Goal: Transaction & Acquisition: Purchase product/service

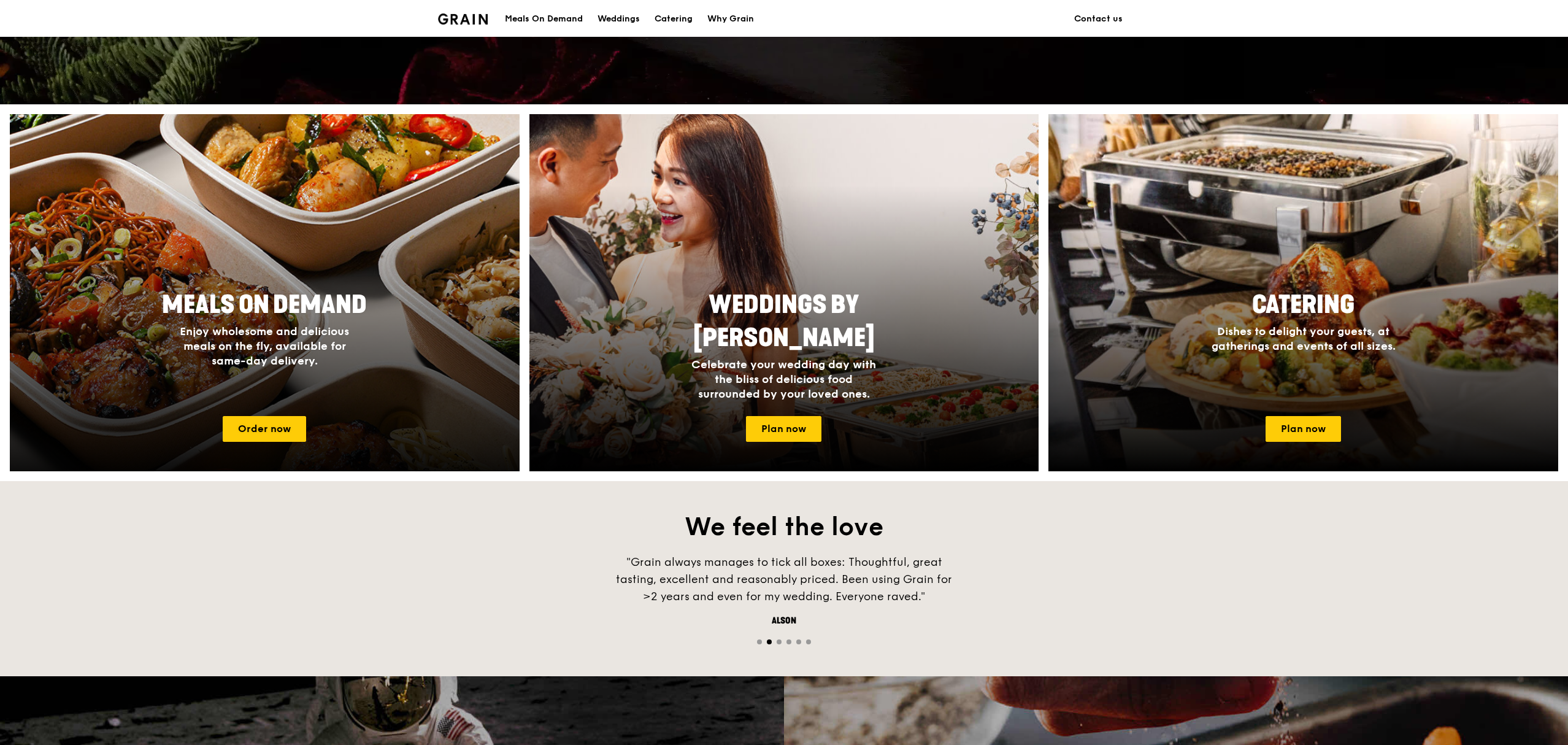
click at [376, 336] on div "Meals On Demand Enjoy wholesome and delicious meals on the fly, available for s…" at bounding box center [264, 328] width 245 height 89
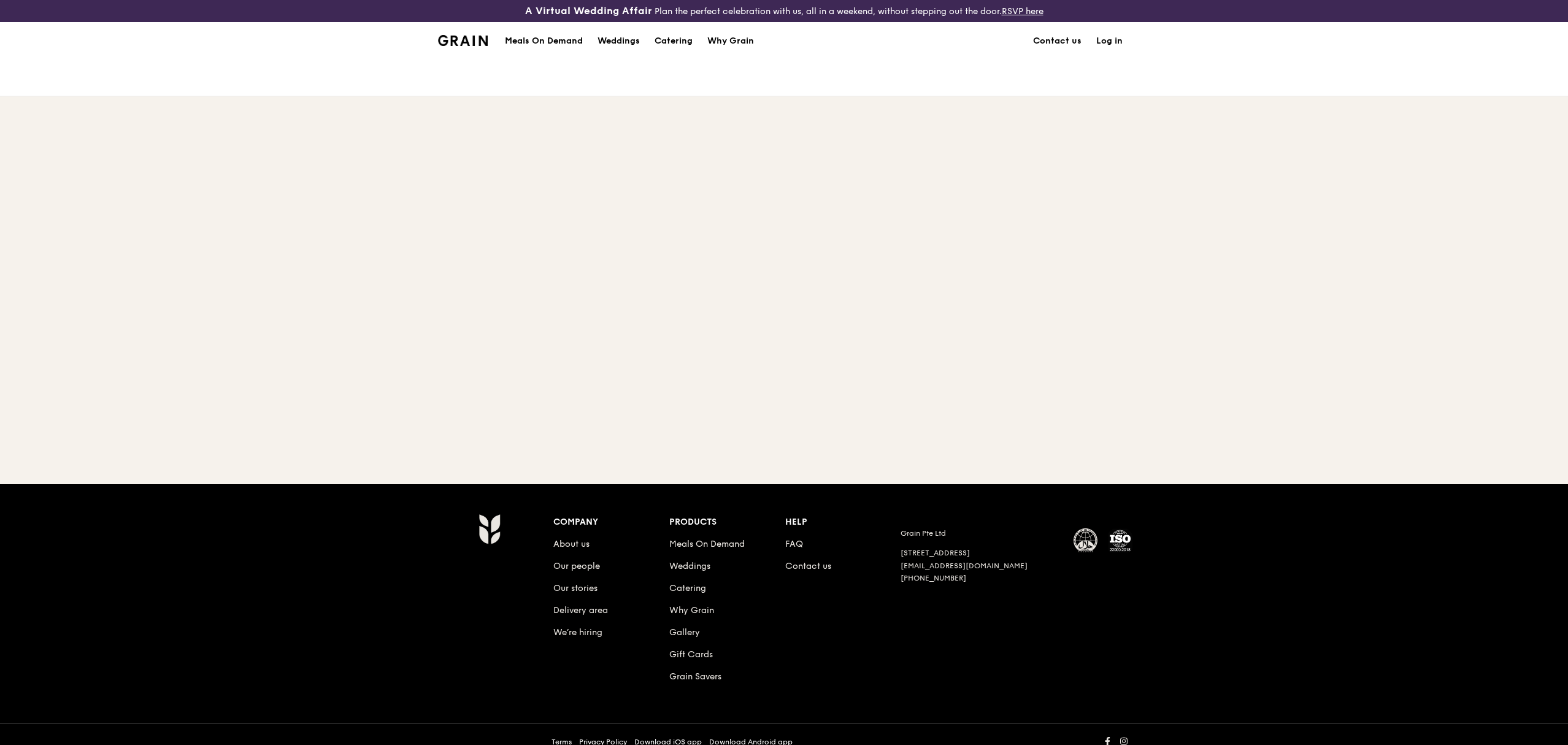
click at [375, 337] on div at bounding box center [784, 247] width 1568 height 376
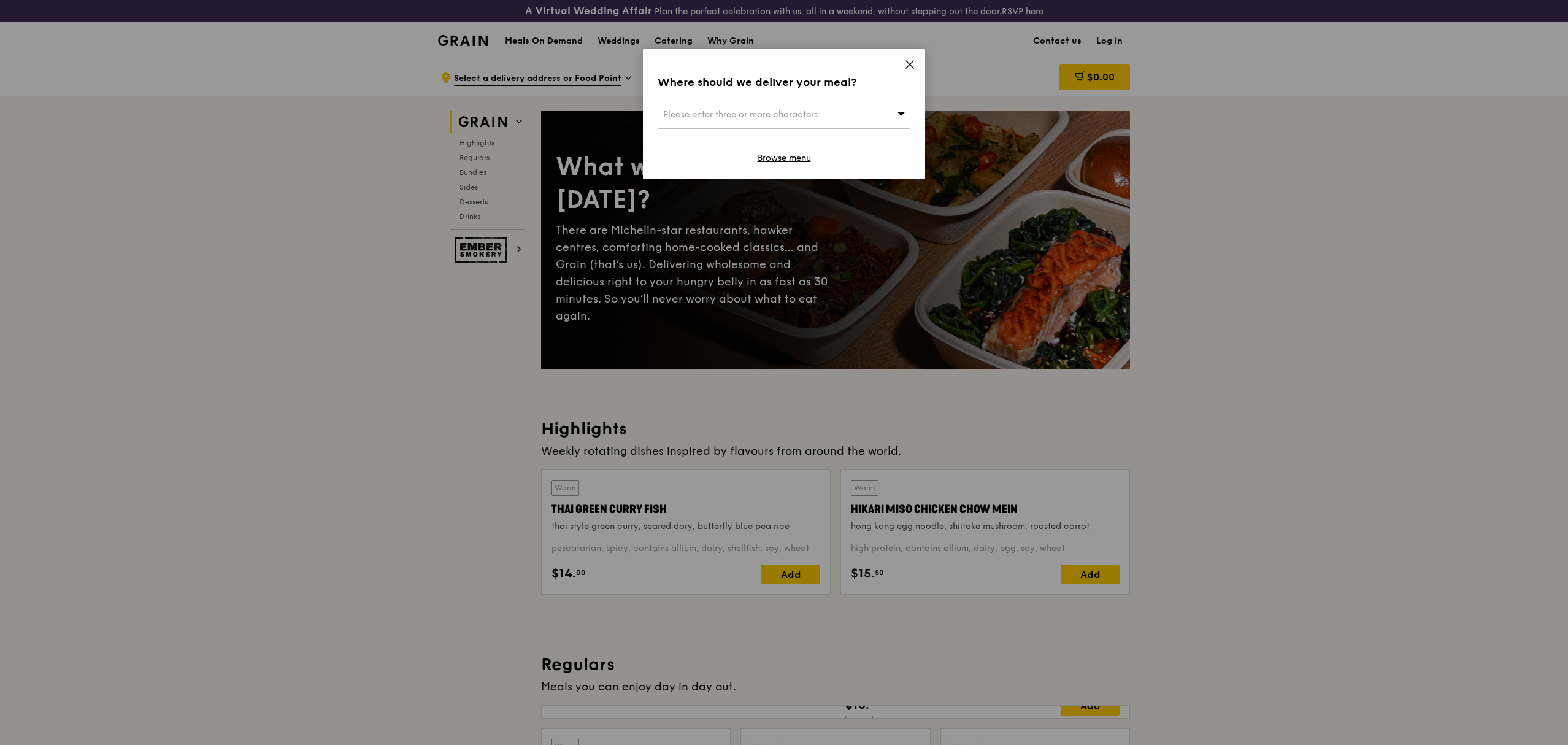
click at [878, 77] on div "Where should we deliver your meal?" at bounding box center [784, 83] width 253 height 17
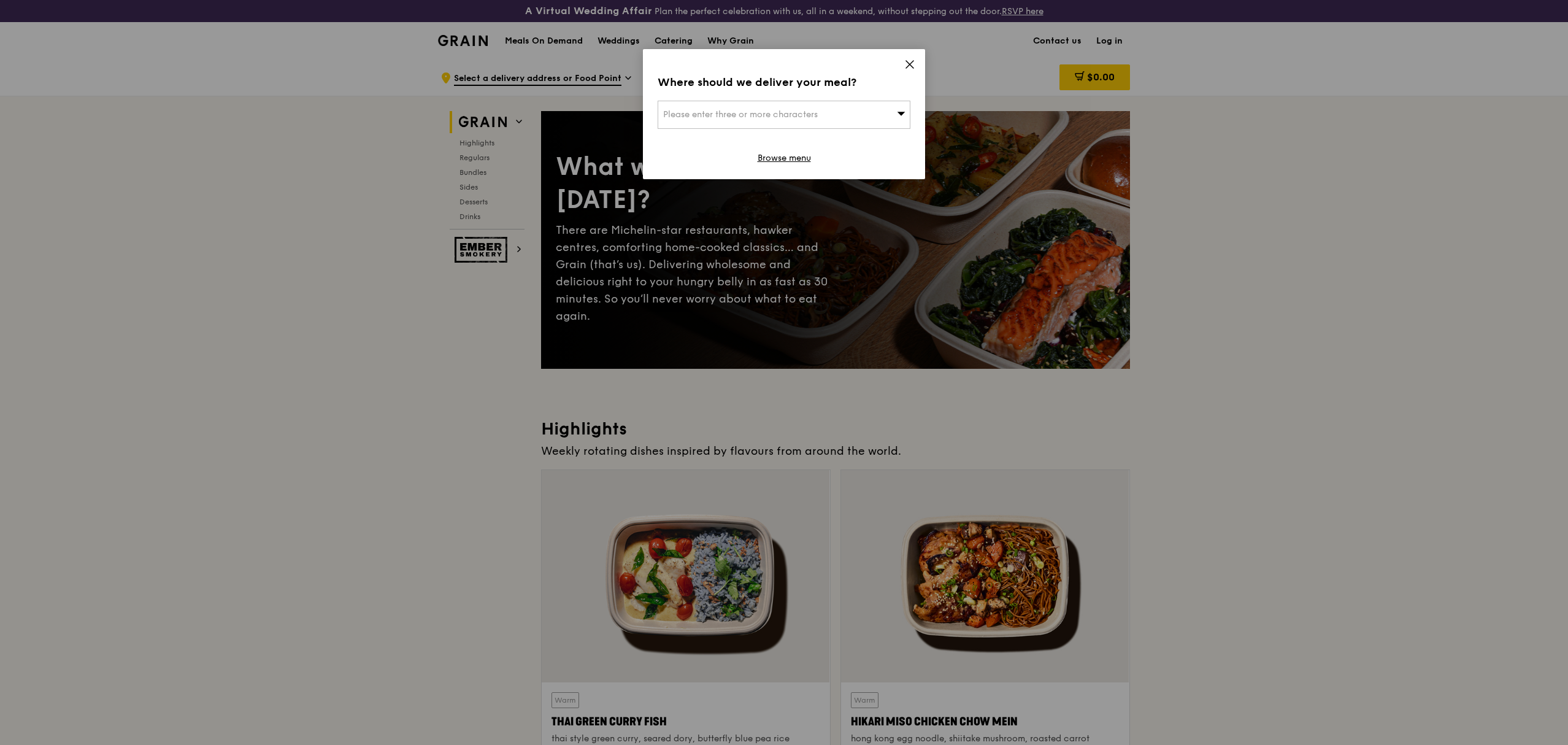
click at [913, 60] on icon at bounding box center [910, 65] width 11 height 11
